Goal: Register for event/course

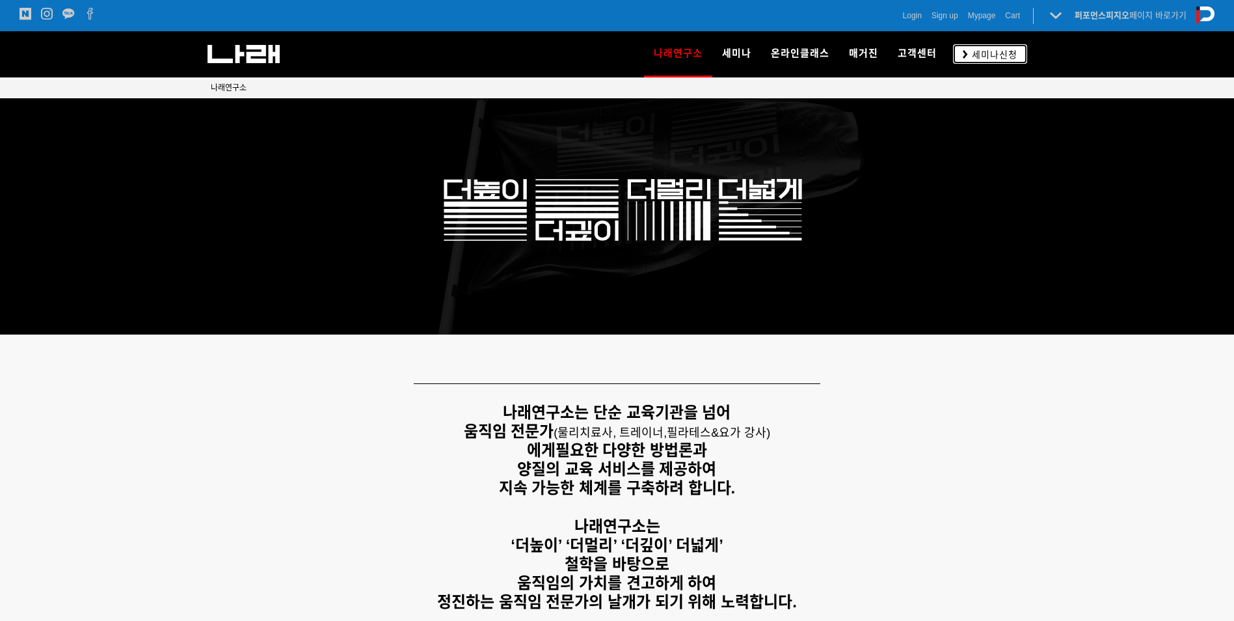
click at [1000, 55] on span "세미나신청" at bounding box center [992, 54] width 49 height 13
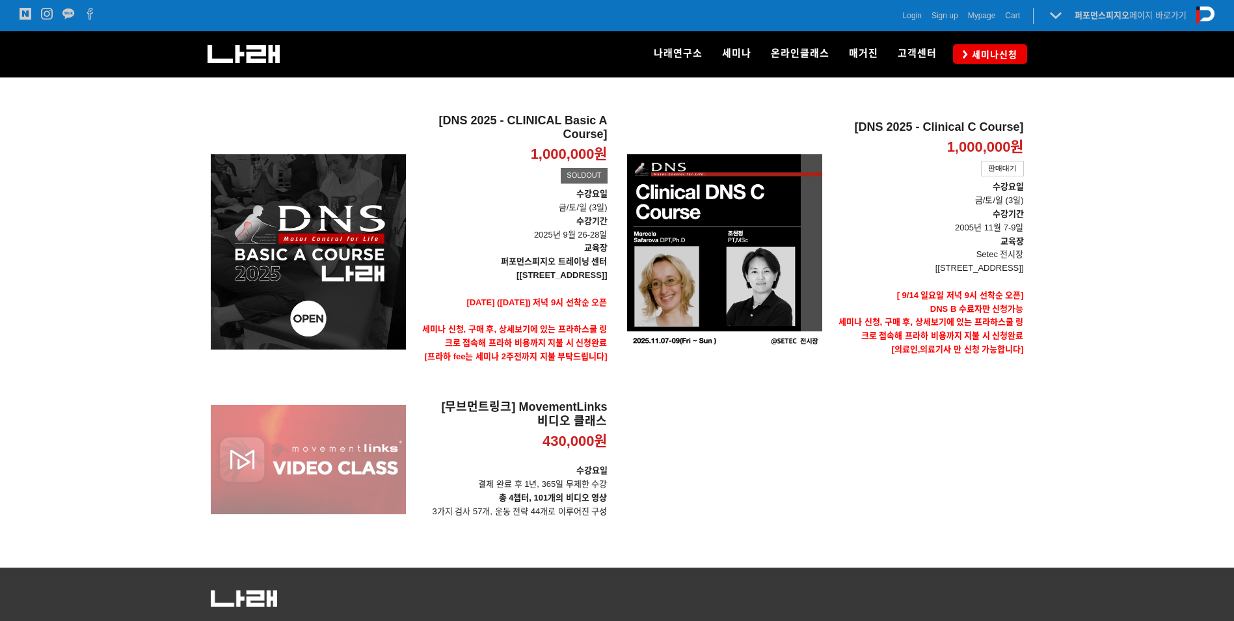
scroll to position [455, 0]
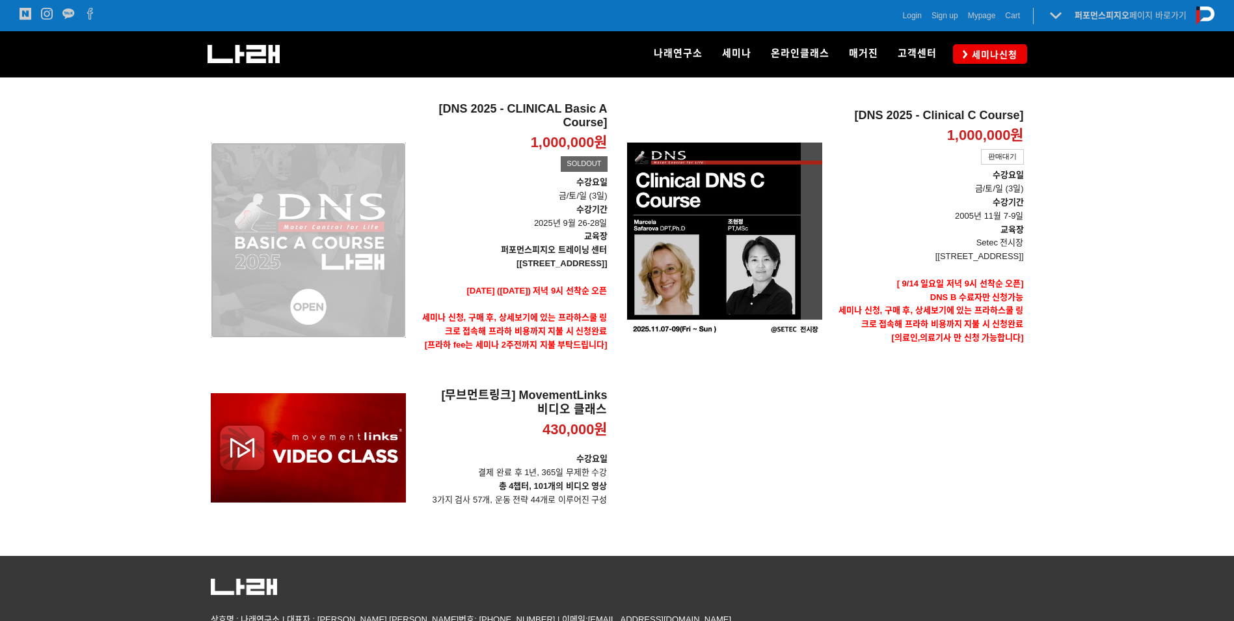
click at [388, 247] on div "[DNS 2025 - CLINICAL Basic A Course] 1,000,000원 TIME SALE SOLDOUT" at bounding box center [308, 239] width 195 height 277
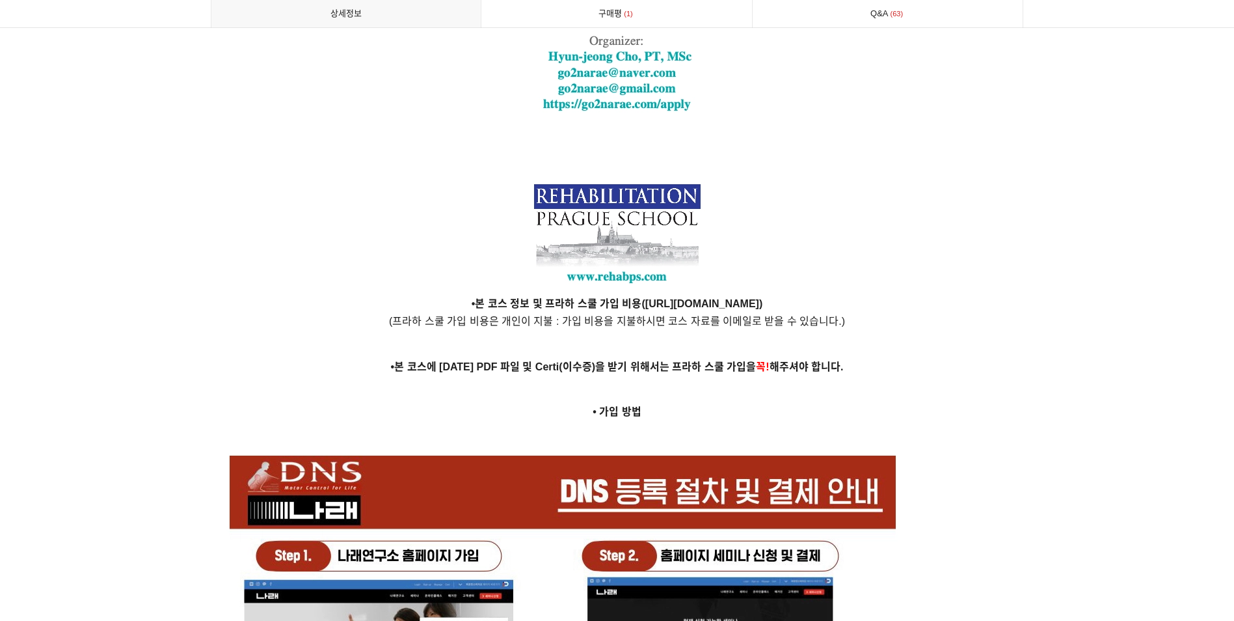
scroll to position [3643, 0]
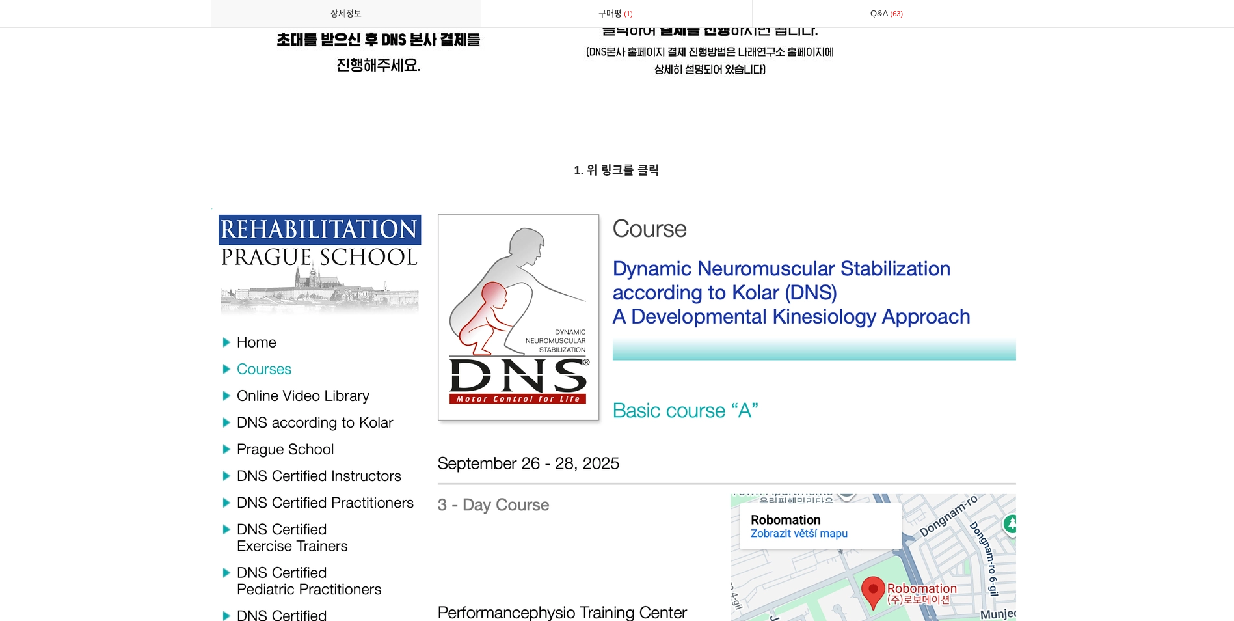
click at [684, 306] on img at bounding box center [617, 540] width 813 height 665
click at [693, 453] on img at bounding box center [617, 540] width 813 height 665
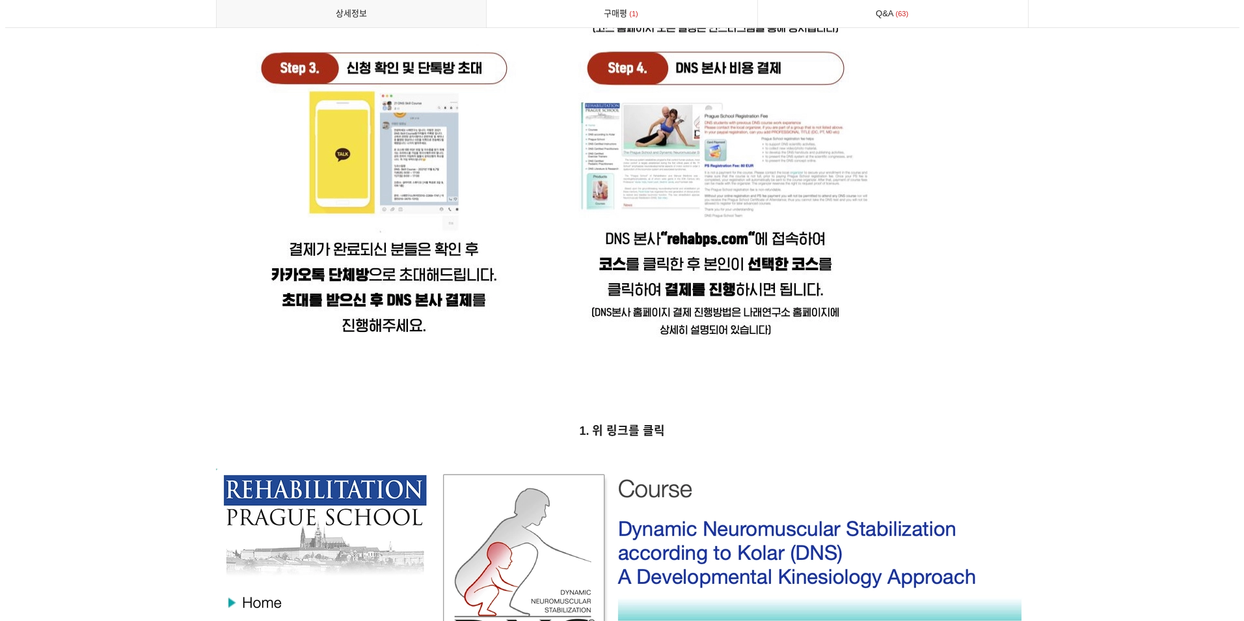
scroll to position [0, 0]
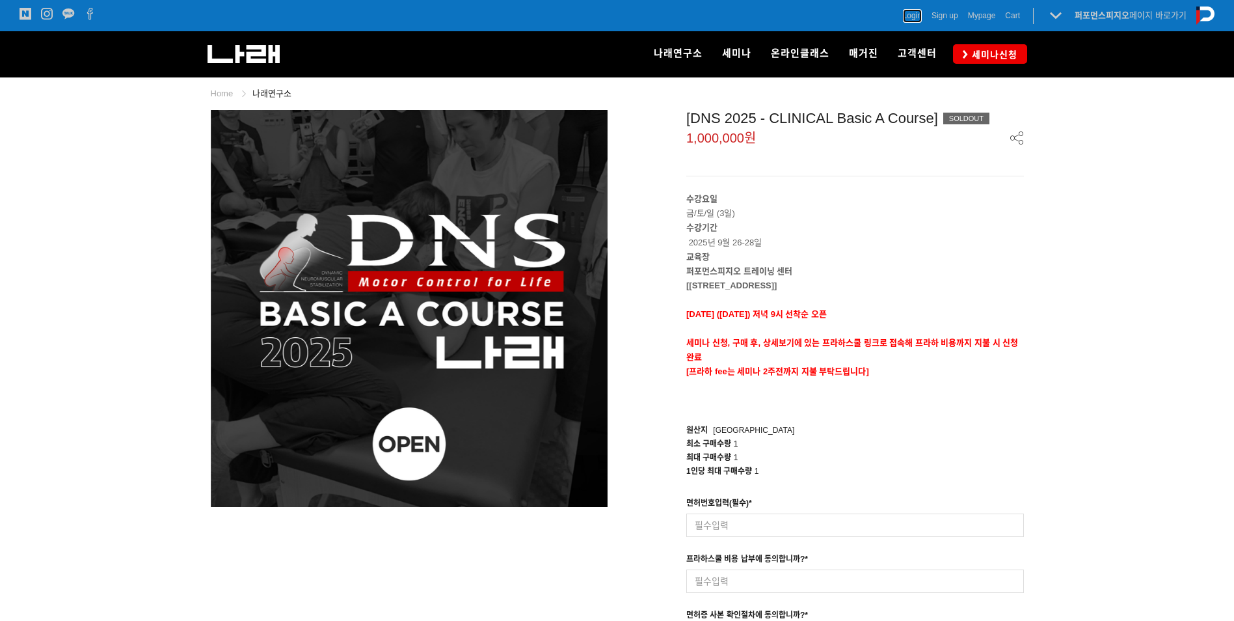
click at [914, 15] on span "Login" at bounding box center [912, 15] width 19 height 13
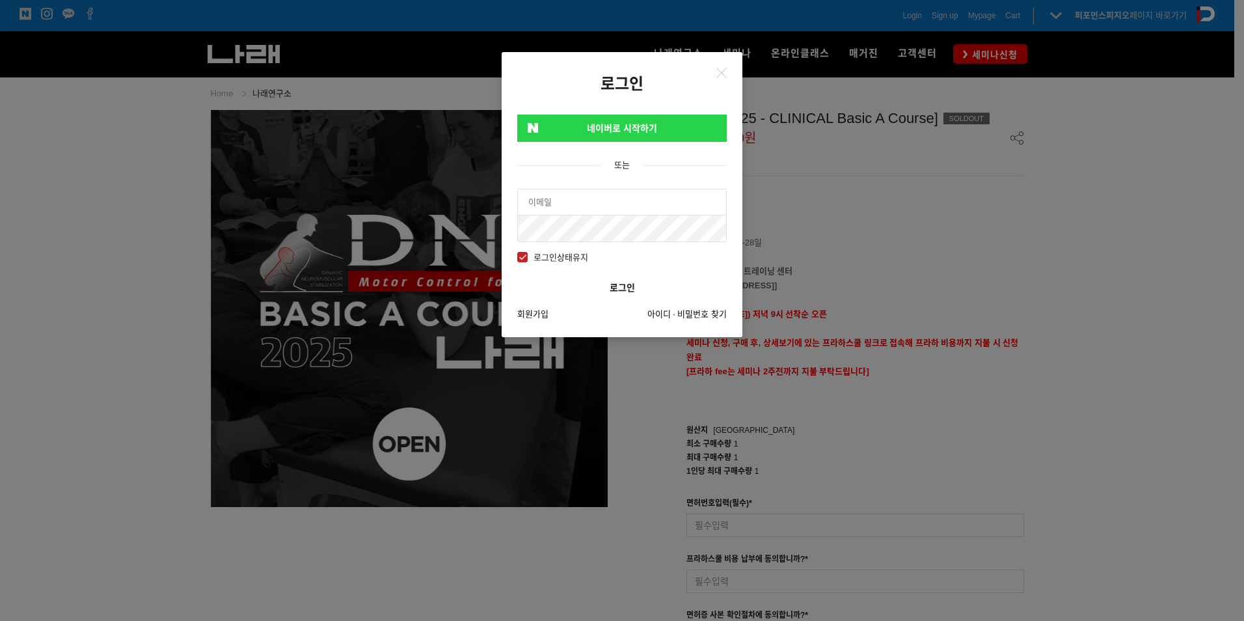
click at [599, 196] on input "text" at bounding box center [622, 202] width 208 height 26
click at [517, 275] on button "로그인" at bounding box center [622, 288] width 210 height 26
click at [630, 207] on input "whdhrrb@naver.com" at bounding box center [622, 202] width 208 height 26
drag, startPoint x: 630, startPoint y: 207, endPoint x: 557, endPoint y: 207, distance: 72.9
click at [557, 207] on input "whdhrrb@naver.com" at bounding box center [622, 202] width 208 height 26
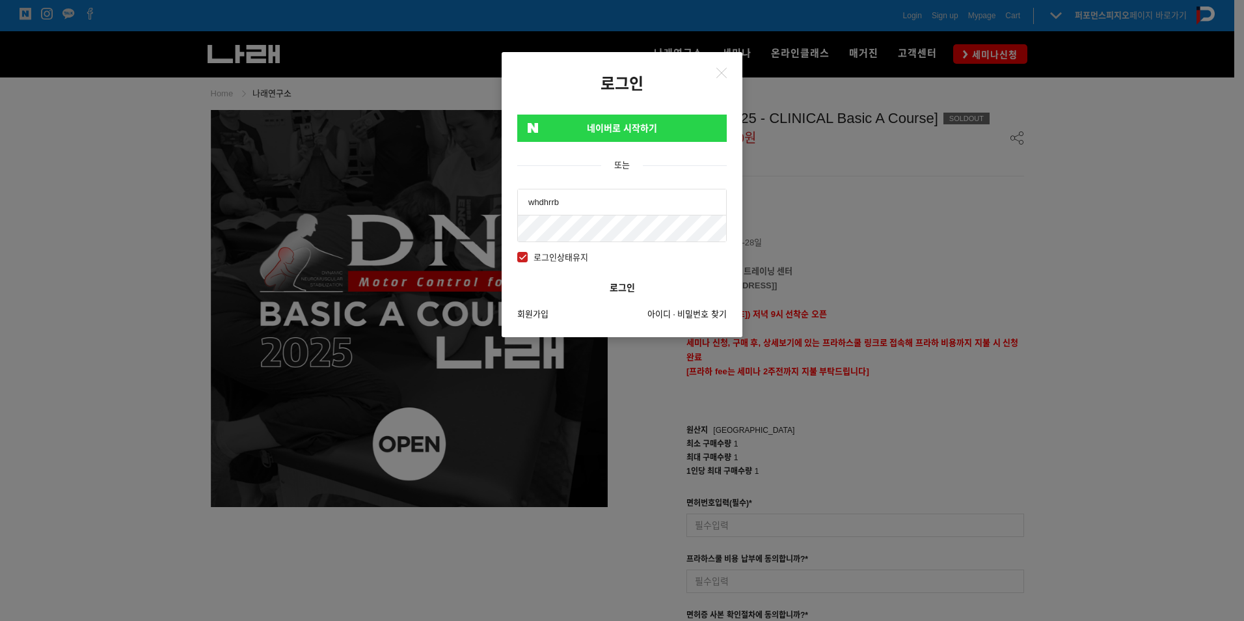
type input "whdhrrb"
click at [617, 319] on div "회원가입 아이디 · 비밀번호 찾기" at bounding box center [622, 314] width 210 height 14
click at [615, 284] on button "로그인" at bounding box center [622, 288] width 210 height 26
click at [615, 275] on button "로그인" at bounding box center [622, 288] width 210 height 26
click at [146, 210] on div "로그인 네이버로 시작하기 또는 whdhrrb 로그인상태유지 로그인 회원가입 아이디 · 비밀번호 찾기" at bounding box center [622, 310] width 1244 height 621
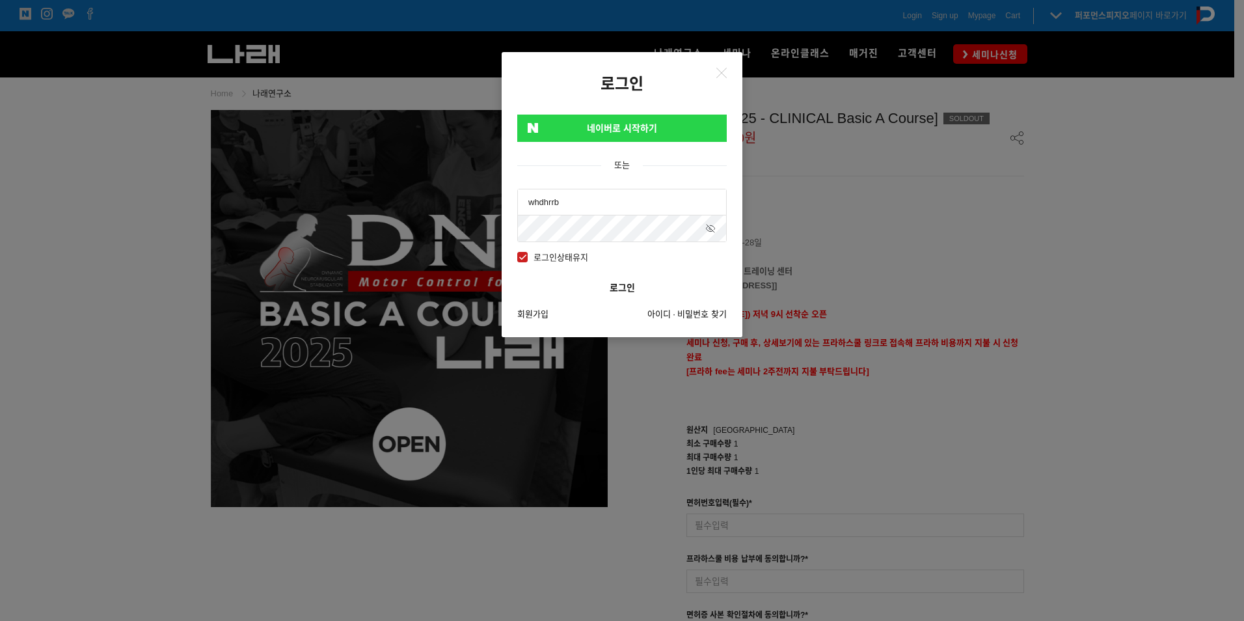
click at [517, 275] on button "로그인" at bounding box center [622, 288] width 210 height 26
click at [616, 116] on link "네이버로 시작하기" at bounding box center [622, 128] width 210 height 27
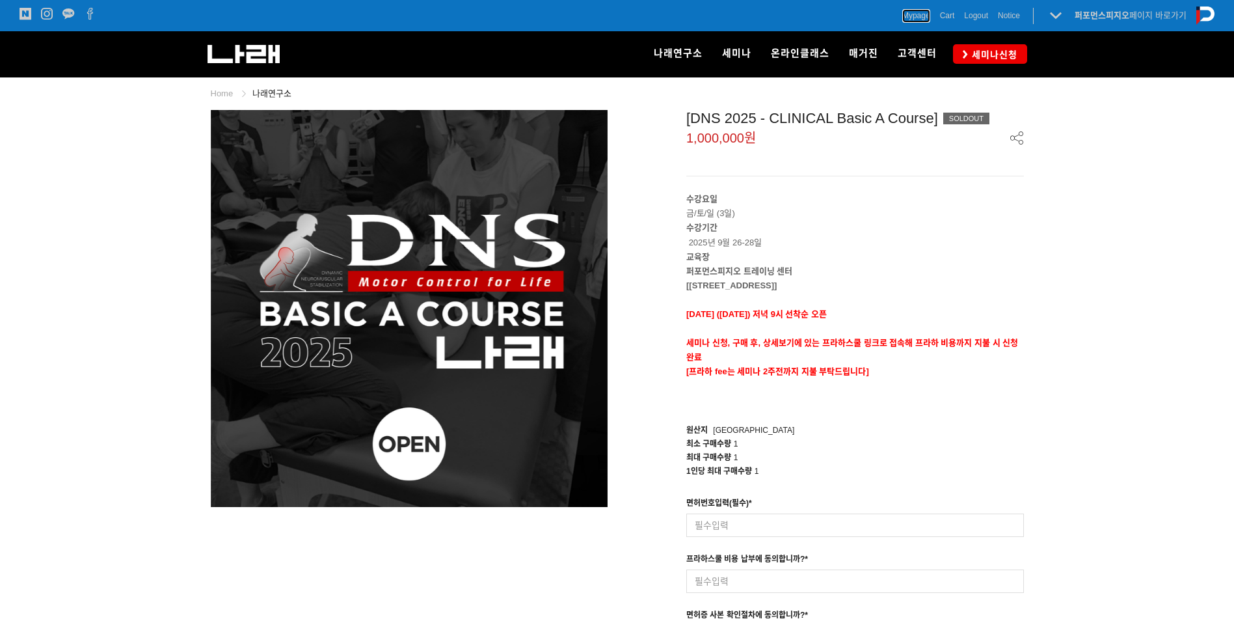
click at [917, 19] on span "Mypage" at bounding box center [916, 15] width 28 height 13
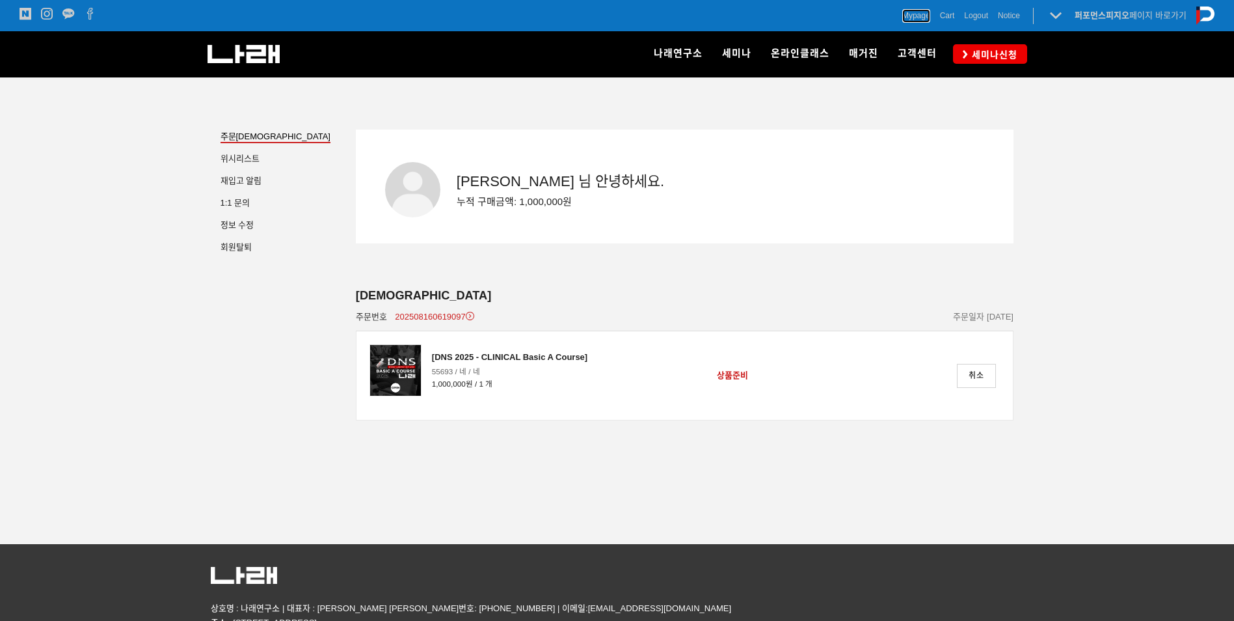
click at [920, 16] on span "Mypage" at bounding box center [916, 15] width 28 height 13
click at [241, 225] on link "정보 수정" at bounding box center [238, 226] width 34 height 13
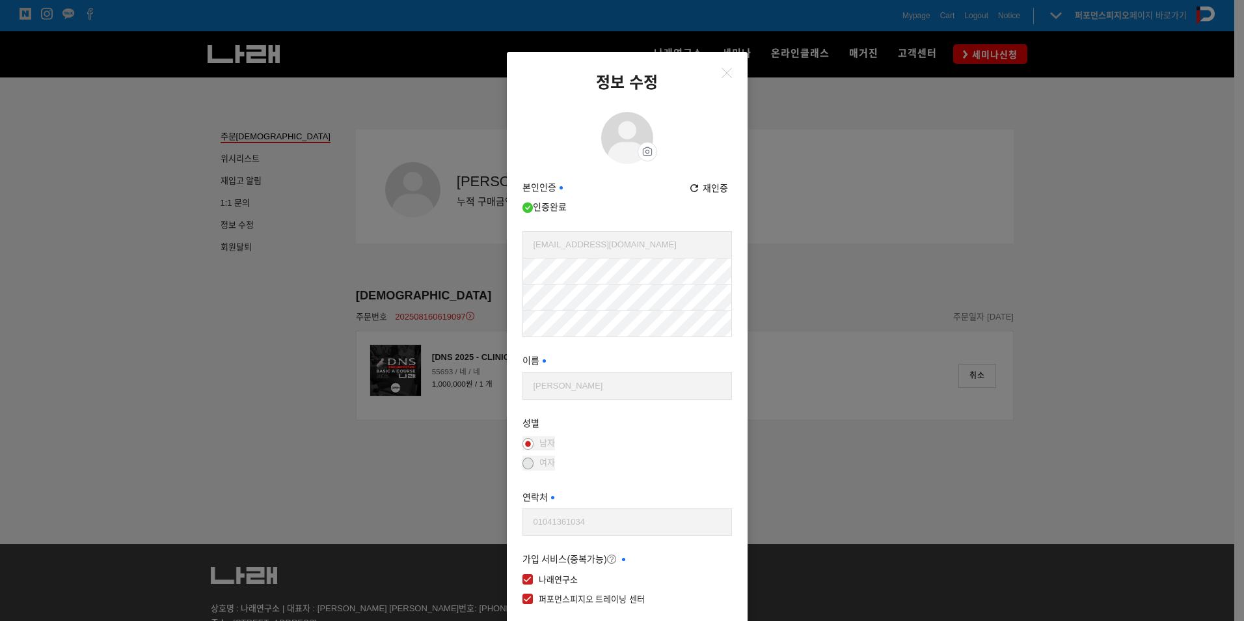
click at [618, 440] on div "남자" at bounding box center [627, 444] width 210 height 20
click at [721, 78] on button "Close" at bounding box center [726, 72] width 21 height 21
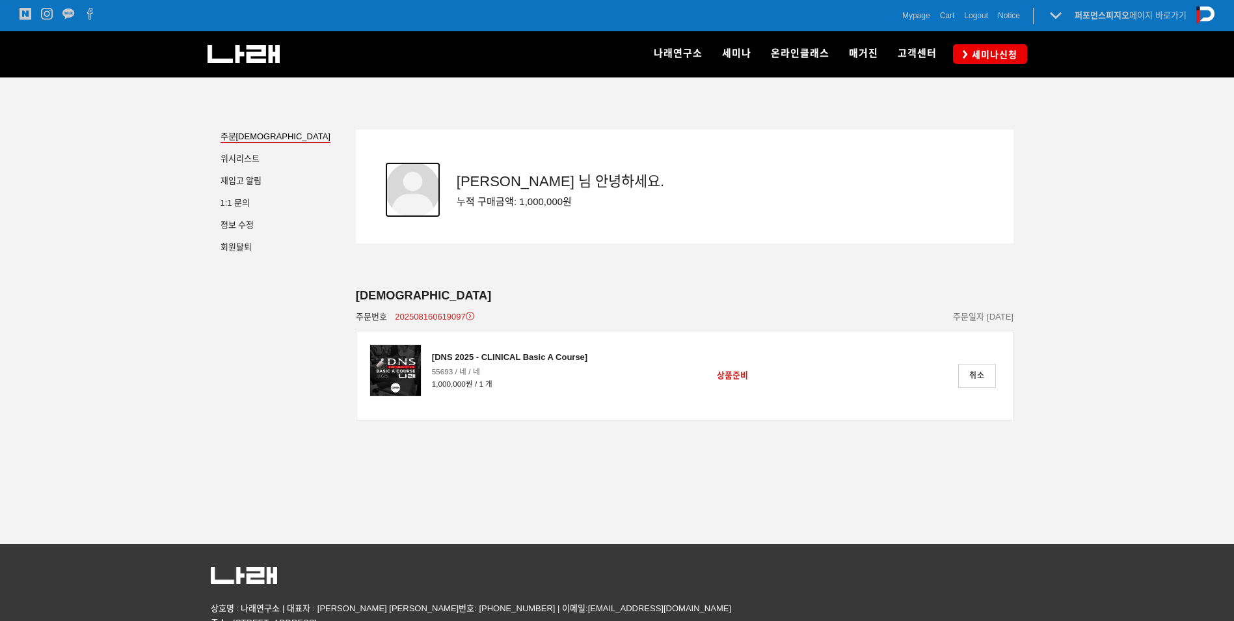
click at [426, 196] on div at bounding box center [412, 189] width 55 height 55
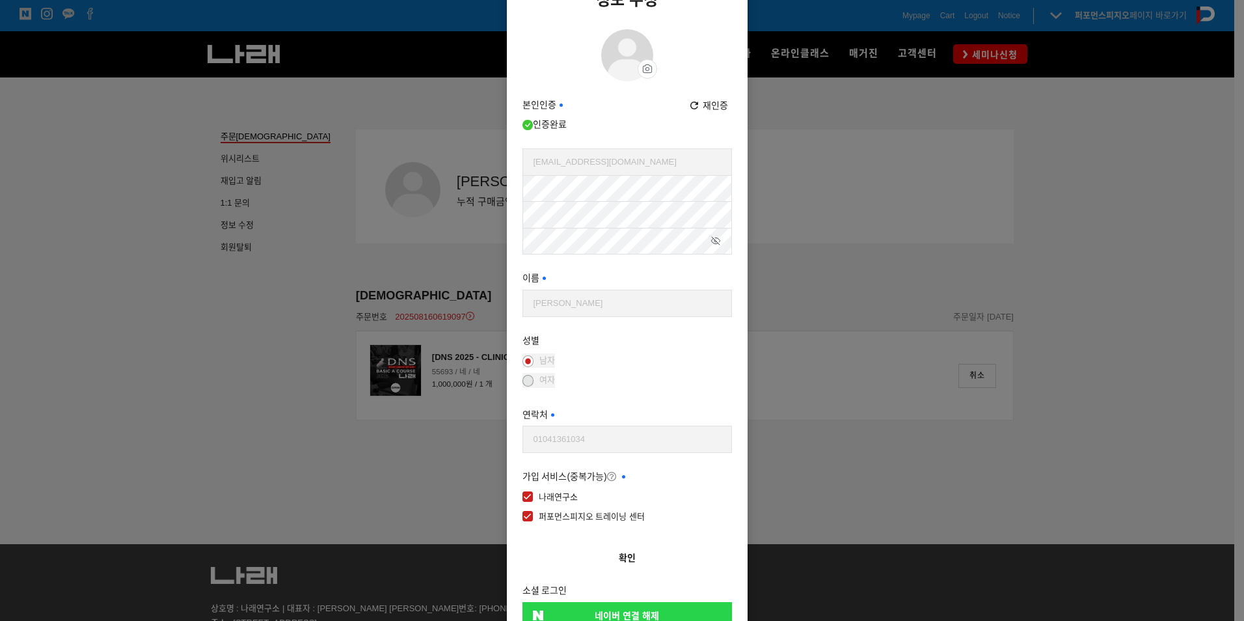
scroll to position [165, 0]
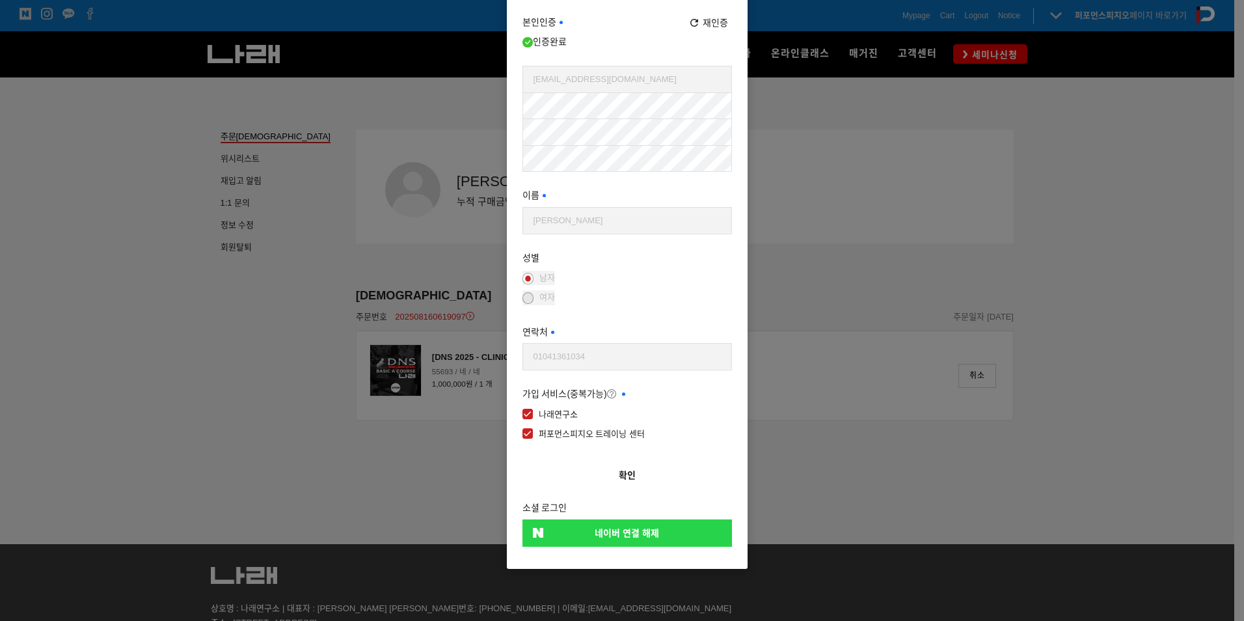
click at [624, 471] on button "확인" at bounding box center [627, 475] width 210 height 29
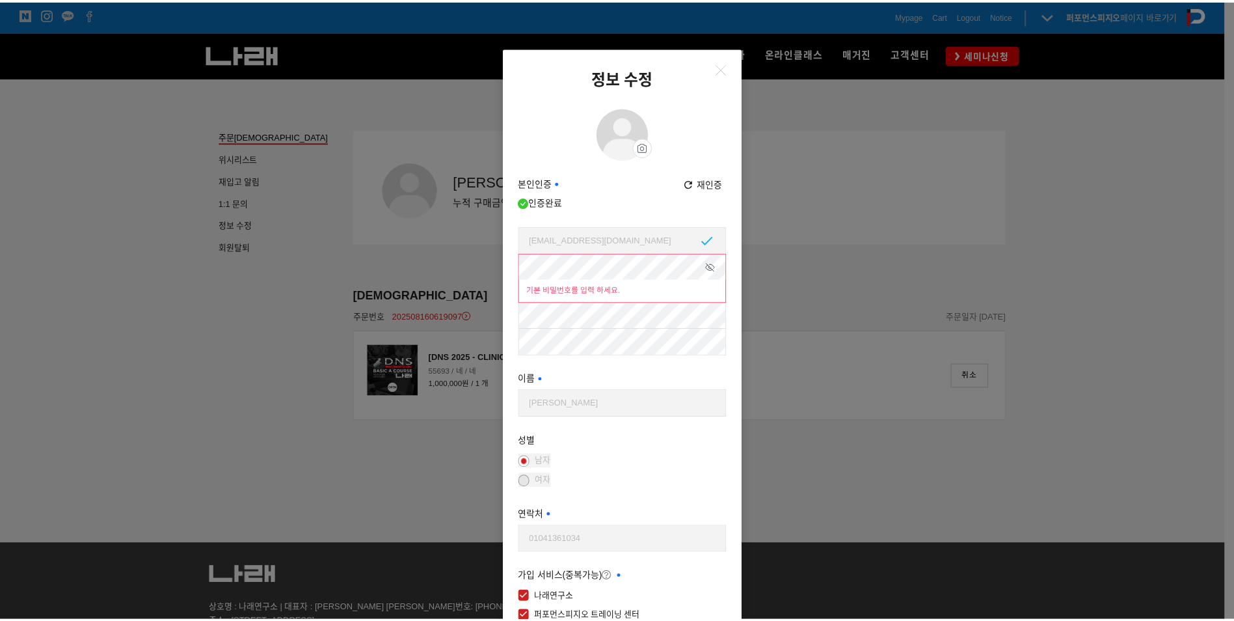
scroll to position [0, 0]
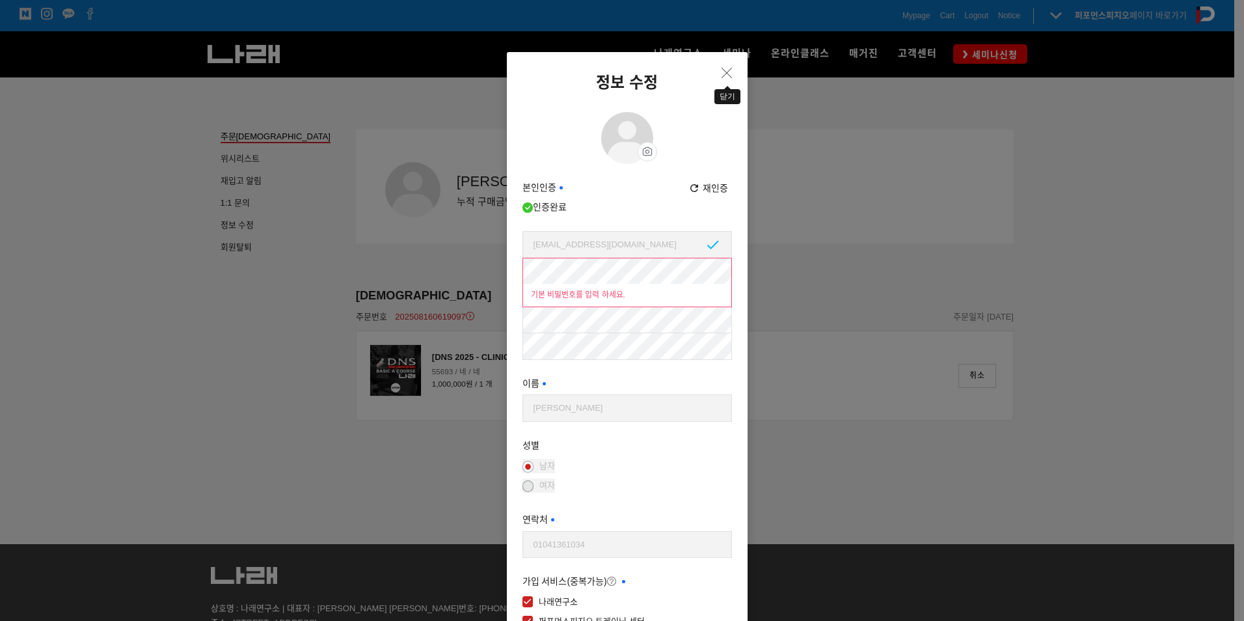
click at [722, 70] on icon "Close" at bounding box center [727, 73] width 10 height 10
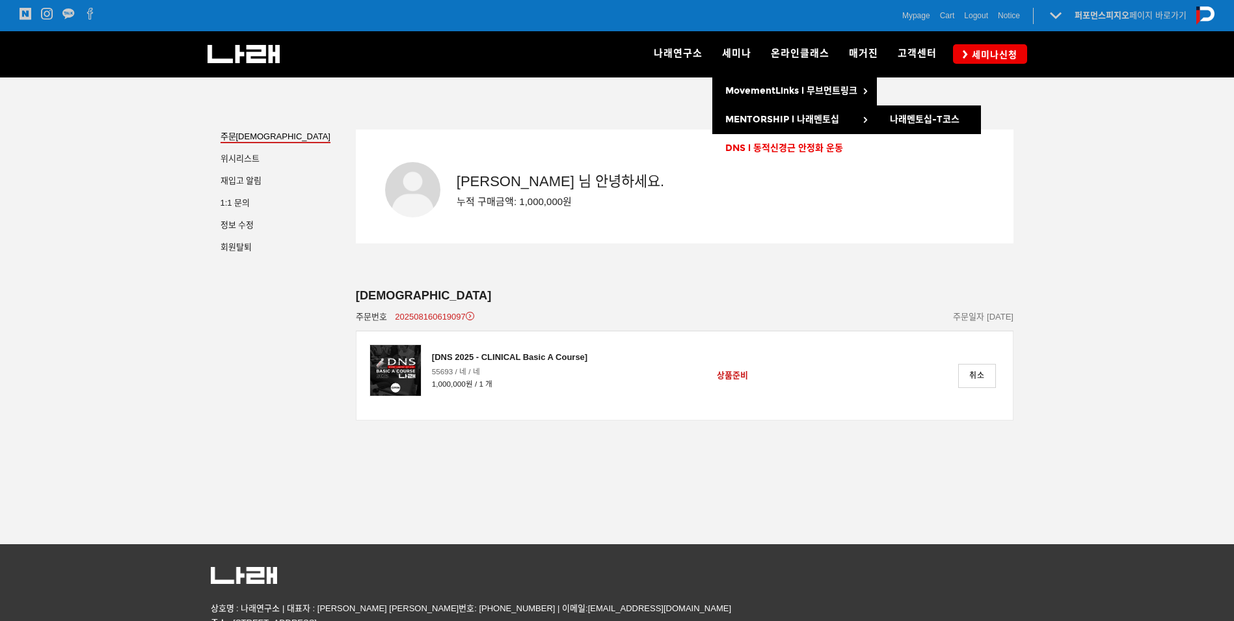
click at [784, 157] on link "DNS l 동적신경근 안정화 운동" at bounding box center [794, 148] width 165 height 29
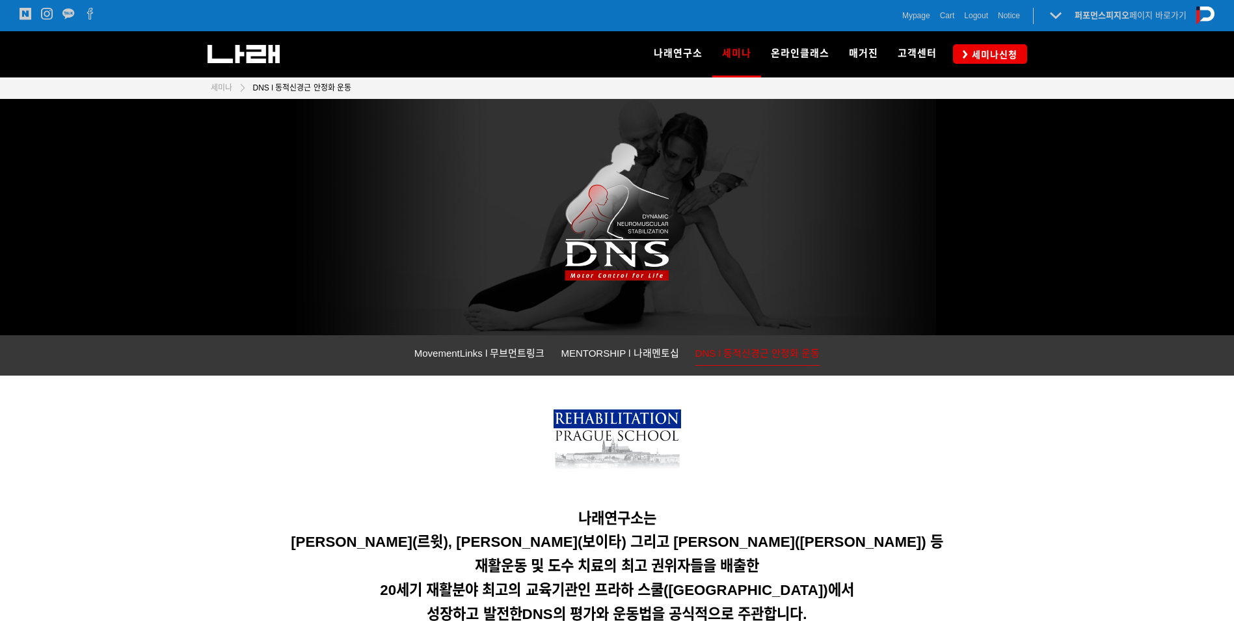
click at [677, 484] on div "나래연구소는 [PERSON_NAME](르윗), [PERSON_NAME](보이타) 그리고 [PERSON_NAME]([PERSON_NAME]) 등…" at bounding box center [617, 507] width 813 height 245
click at [1005, 48] on span "세미나신청" at bounding box center [992, 54] width 49 height 13
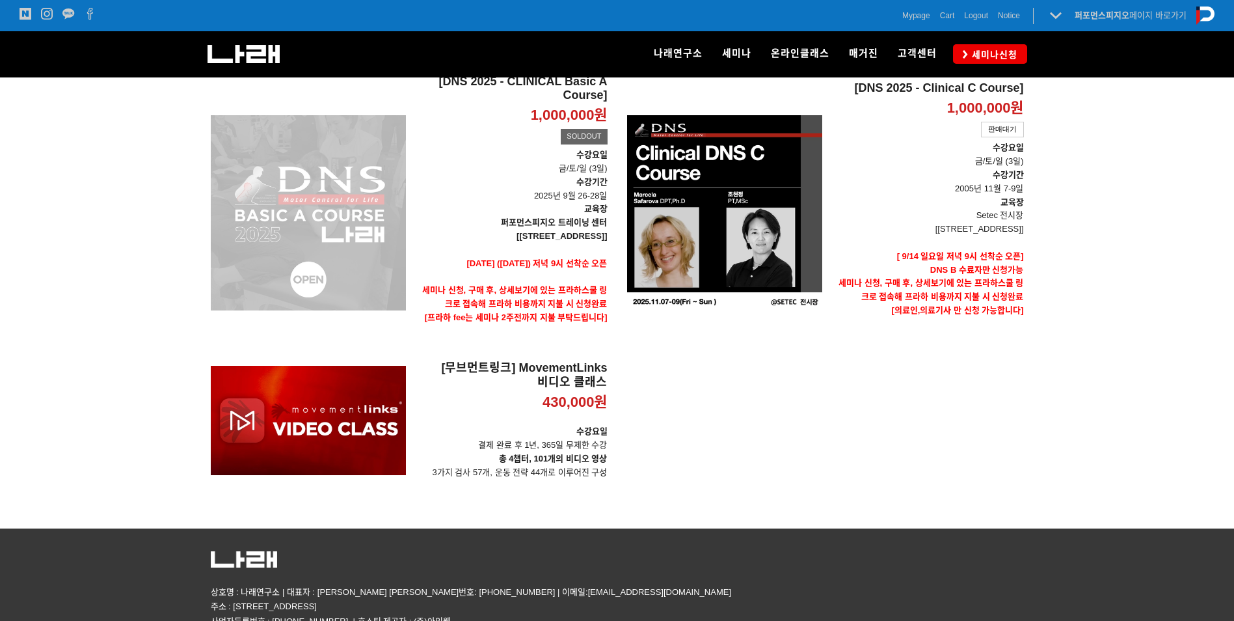
scroll to position [451, 0]
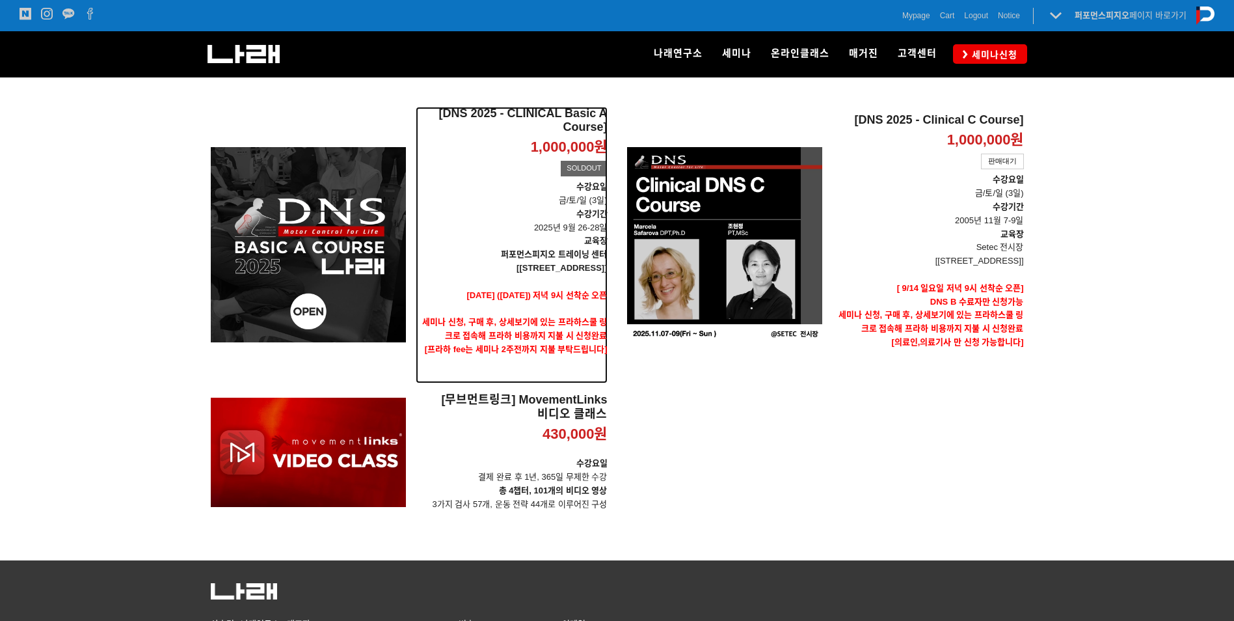
click at [510, 208] on p "수강기간 2025년 9월 26-28일" at bounding box center [512, 221] width 192 height 27
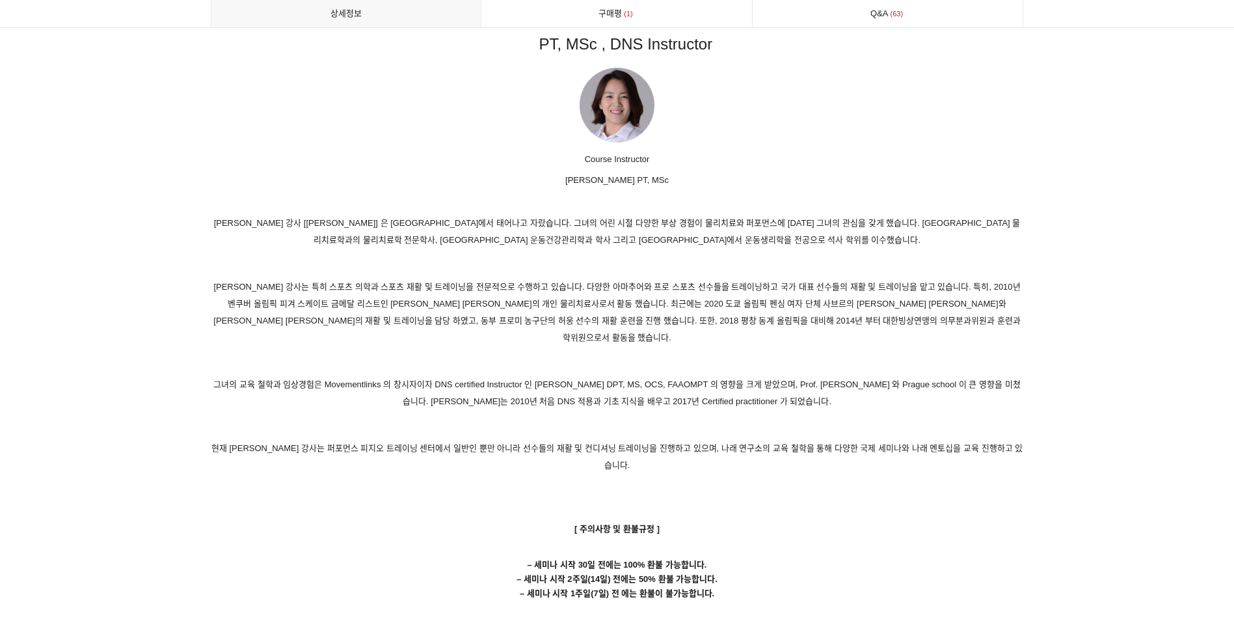
scroll to position [6181, 0]
